Goal: Information Seeking & Learning: Find contact information

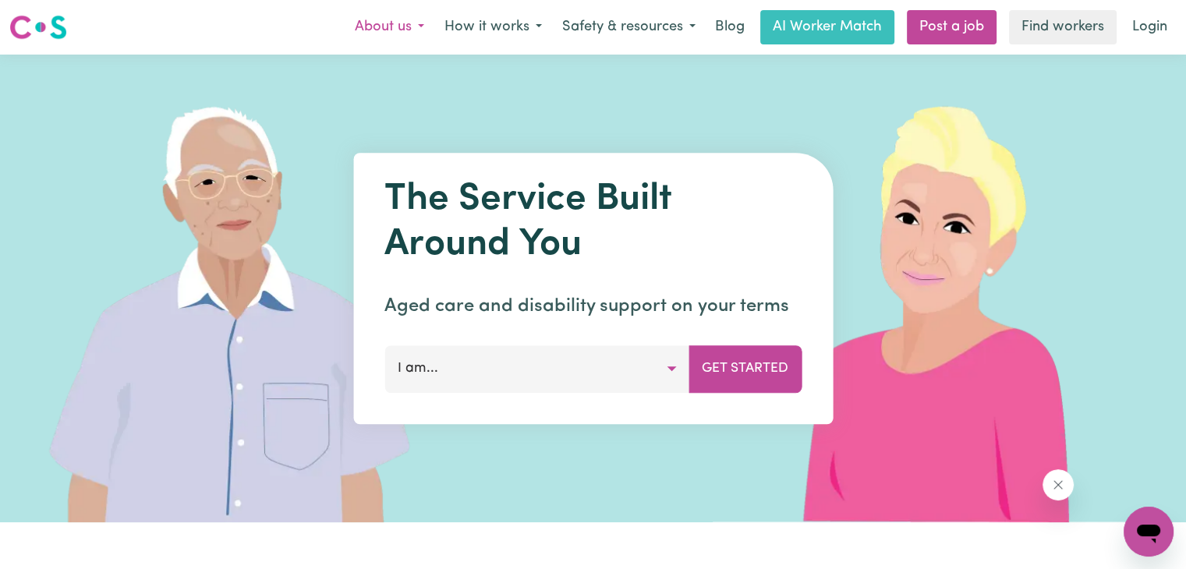
click at [380, 15] on button "About us" at bounding box center [390, 27] width 90 height 33
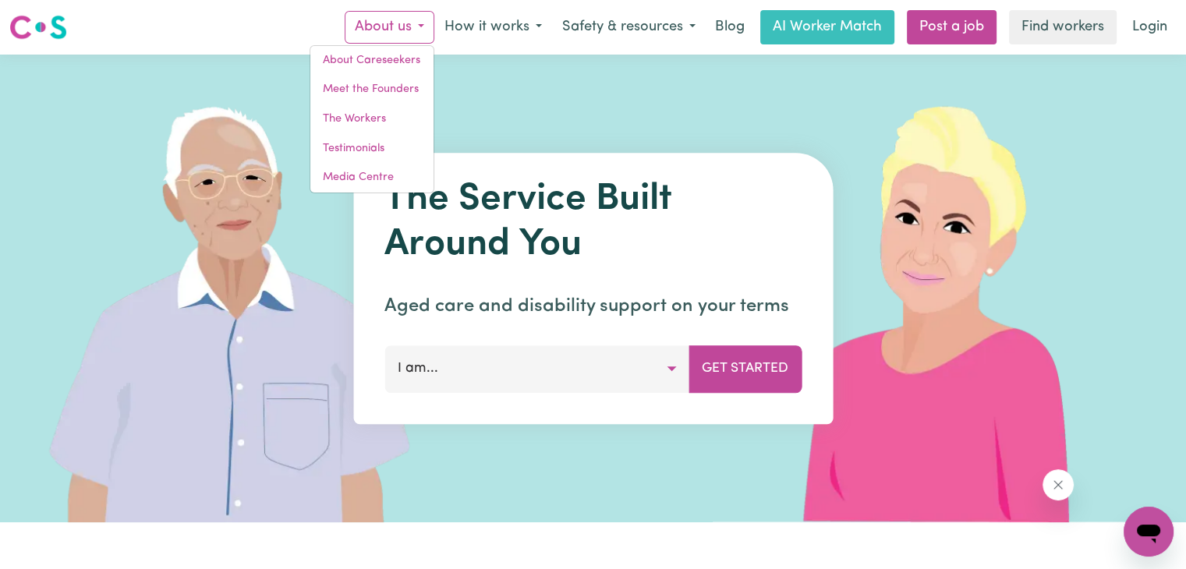
click at [378, 23] on button "About us" at bounding box center [390, 27] width 90 height 33
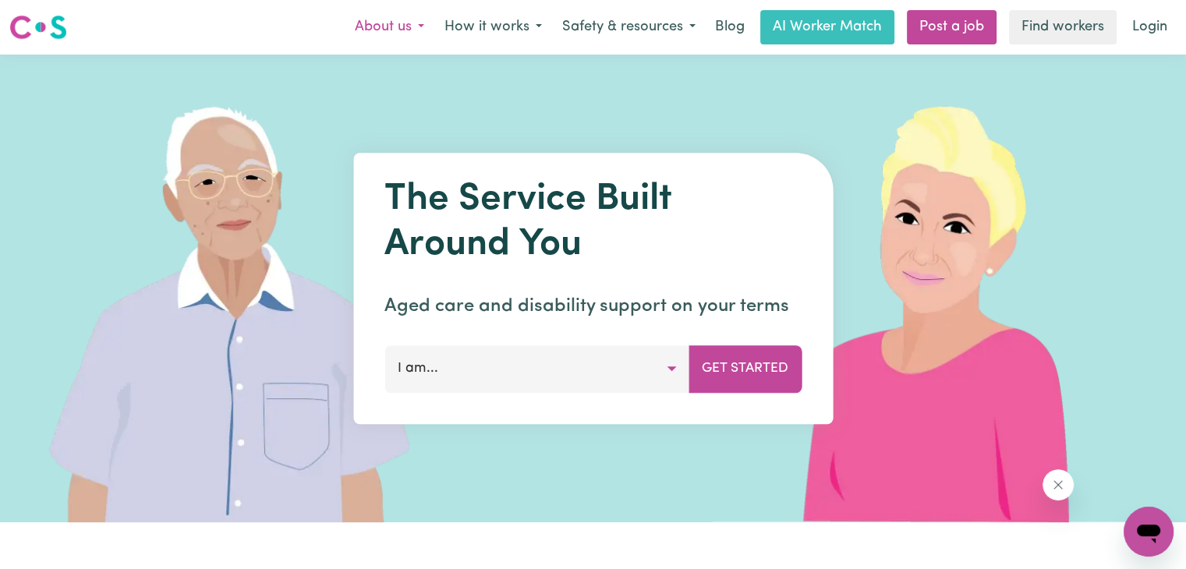
click at [378, 23] on button "About us" at bounding box center [390, 27] width 90 height 33
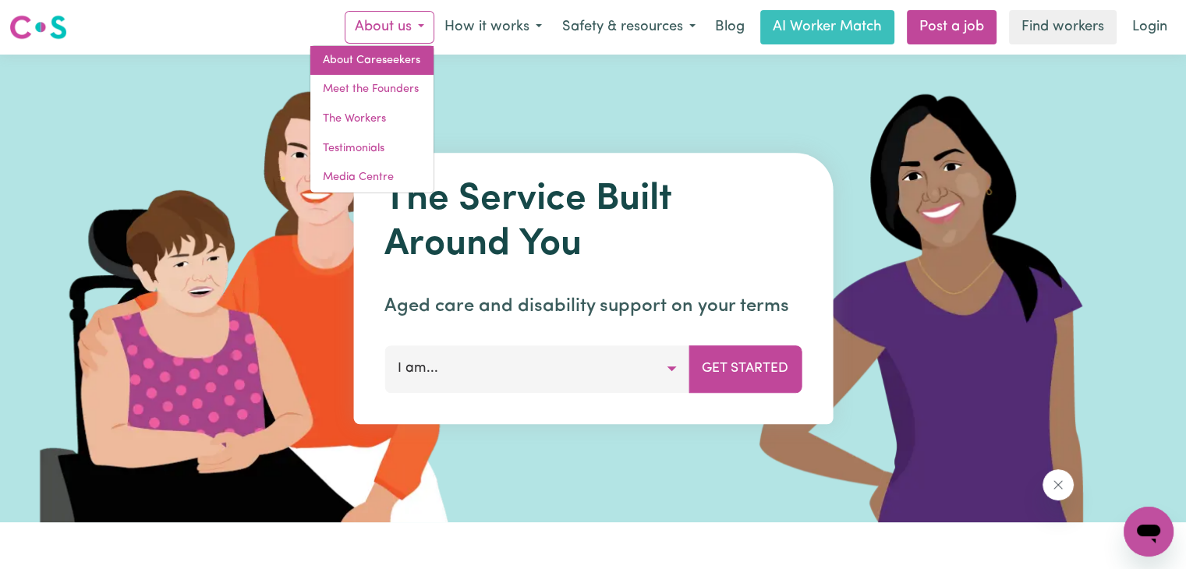
click at [374, 66] on link "About Careseekers" at bounding box center [371, 61] width 123 height 30
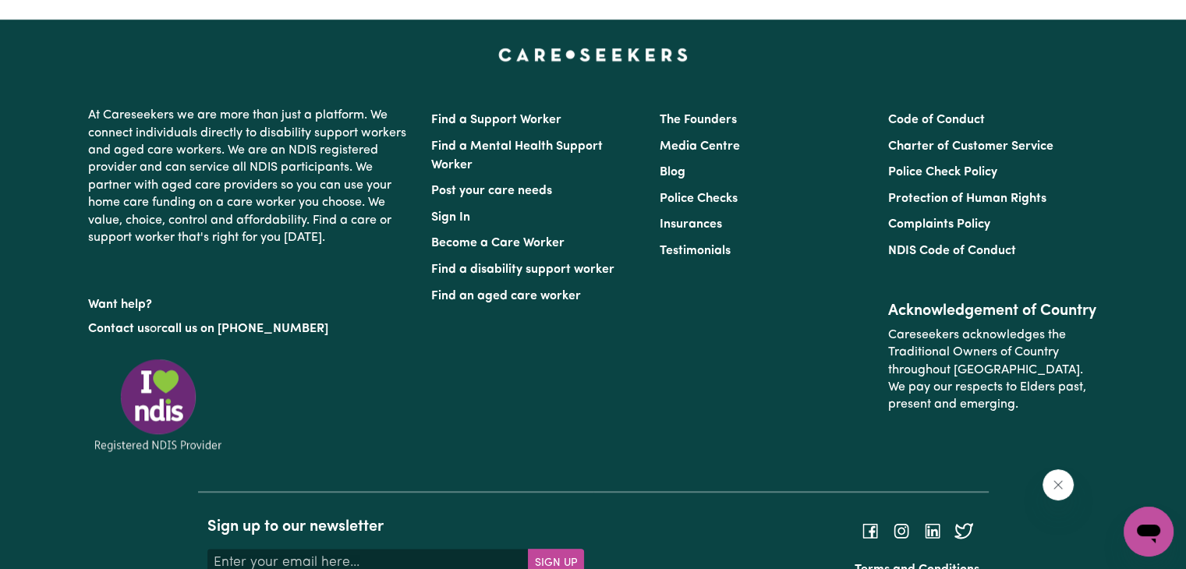
scroll to position [1491, 0]
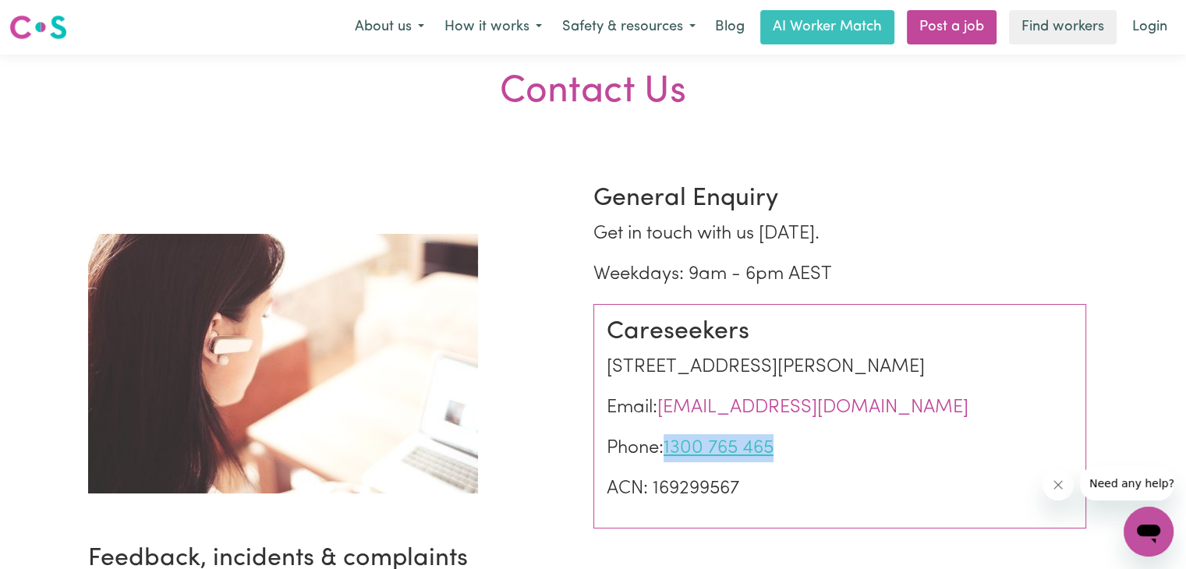
drag, startPoint x: 827, startPoint y: 461, endPoint x: 671, endPoint y: 447, distance: 157.4
click at [671, 447] on p "Phone: [PHONE_NUMBER]" at bounding box center [840, 448] width 466 height 28
copy link "1300 765 465"
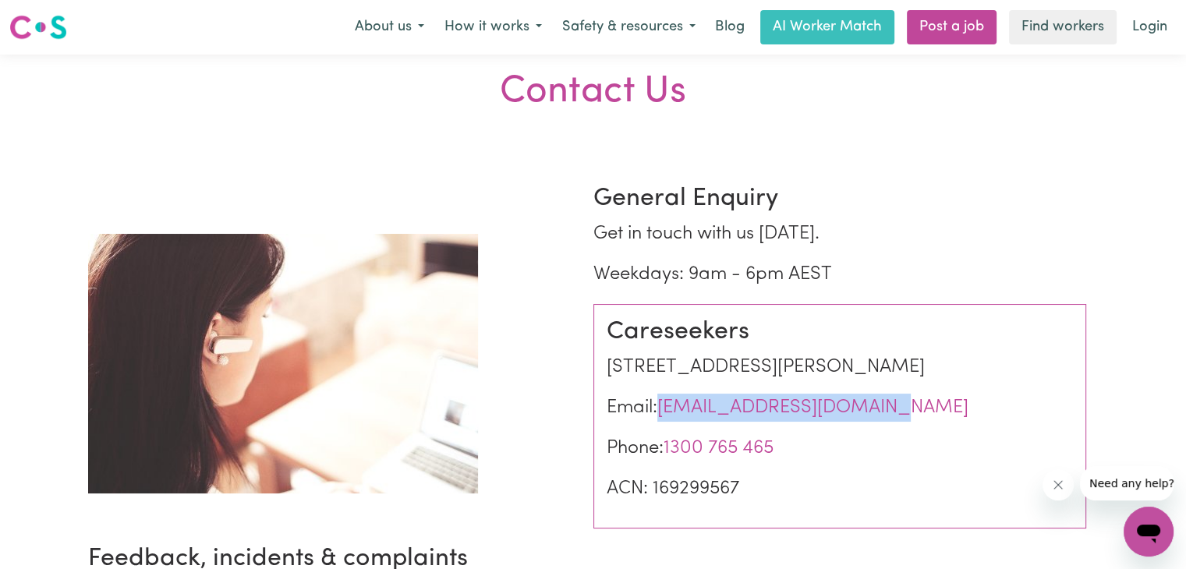
drag, startPoint x: 889, startPoint y: 410, endPoint x: 655, endPoint y: 400, distance: 234.2
click at [655, 400] on p "Email: [EMAIL_ADDRESS][DOMAIN_NAME]" at bounding box center [840, 408] width 466 height 28
copy link "[EMAIL_ADDRESS][DOMAIN_NAME]"
